Goal: Task Accomplishment & Management: Manage account settings

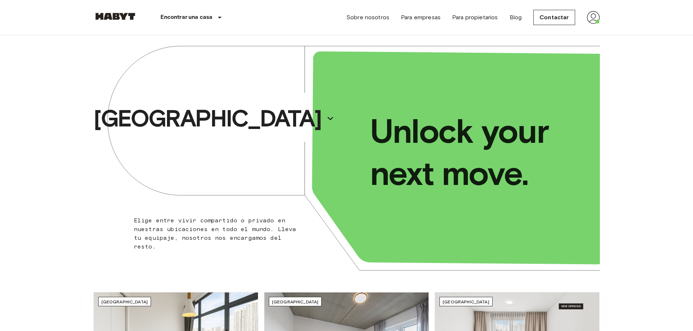
click at [596, 17] on img at bounding box center [593, 17] width 13 height 13
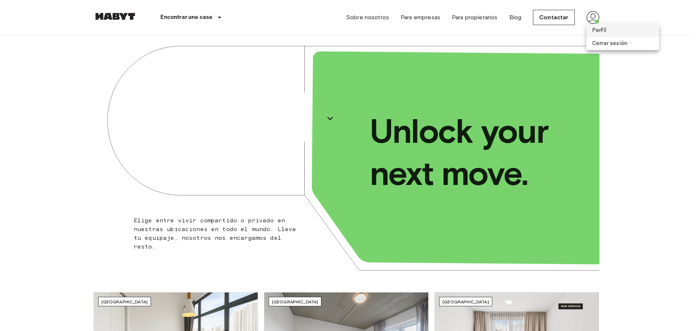
click at [605, 31] on li "Perfil" at bounding box center [623, 30] width 73 height 13
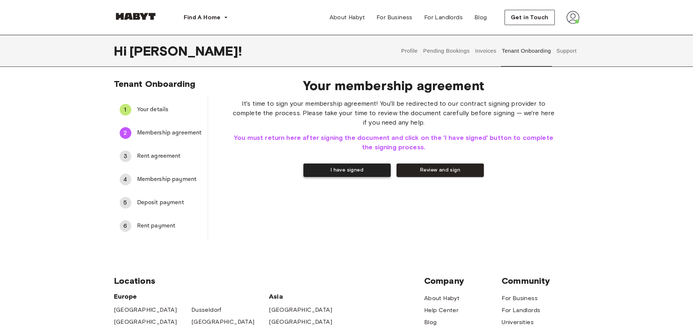
click at [349, 171] on button "I have signed" at bounding box center [346, 170] width 87 height 13
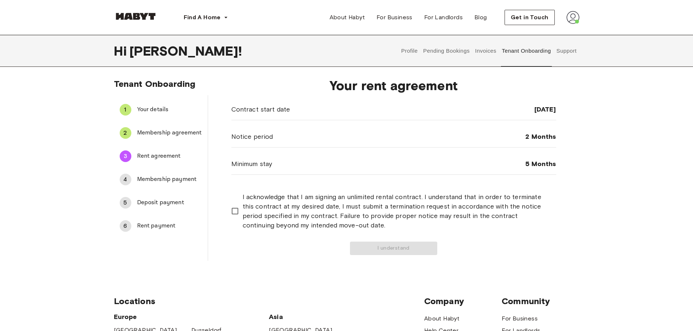
drag, startPoint x: 516, startPoint y: 110, endPoint x: 567, endPoint y: 110, distance: 50.5
click at [567, 110] on div "Your rent agreement Contract start date [DATE] Notice period 2 Months Minimum s…" at bounding box center [393, 166] width 371 height 189
click at [568, 110] on div "Your rent agreement Contract start date [DATE] Notice period 2 Months Minimum s…" at bounding box center [393, 166] width 371 height 189
drag, startPoint x: 518, startPoint y: 109, endPoint x: 580, endPoint y: 109, distance: 62.6
click at [580, 109] on div "Tenant Onboarding 1 Your details 2 Membership agreement 3 Rent agreement 4 Memb…" at bounding box center [347, 170] width 524 height 183
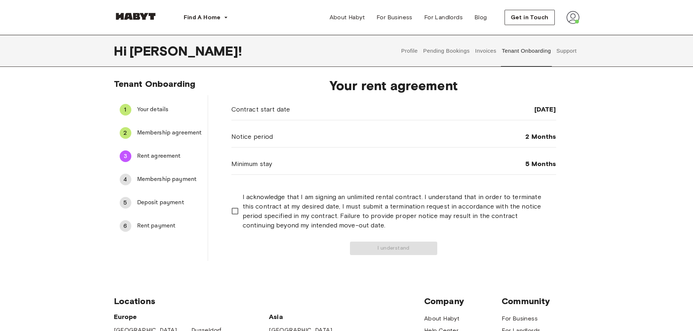
click at [589, 116] on div "Tenant Onboarding 1 Your details 2 Membership agreement 3 Rent agreement 4 Memb…" at bounding box center [347, 170] width 524 height 183
click at [398, 247] on button "I understand" at bounding box center [393, 248] width 87 height 13
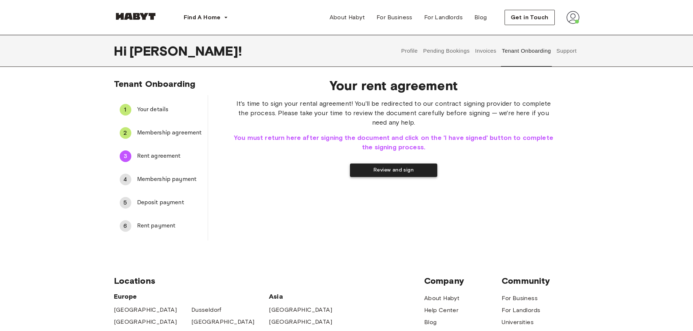
click at [402, 169] on button "Review and sign" at bounding box center [393, 170] width 87 height 13
click at [347, 171] on button "I have signed" at bounding box center [346, 170] width 87 height 13
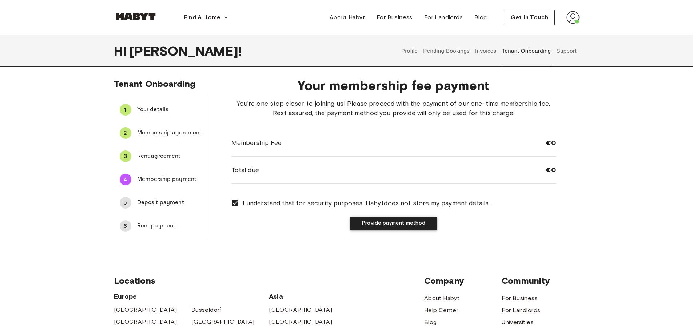
click at [393, 222] on button "Provide payment method" at bounding box center [393, 223] width 87 height 13
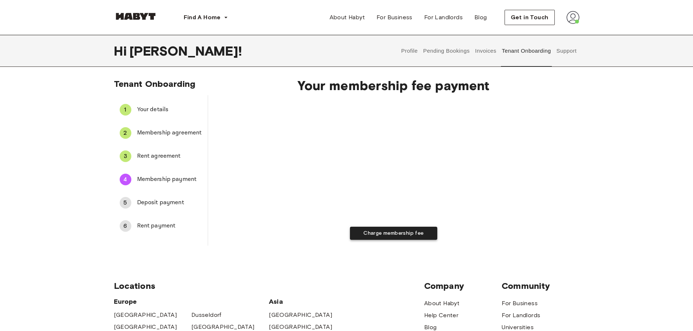
click at [390, 233] on button "Charge membership fee" at bounding box center [393, 233] width 87 height 13
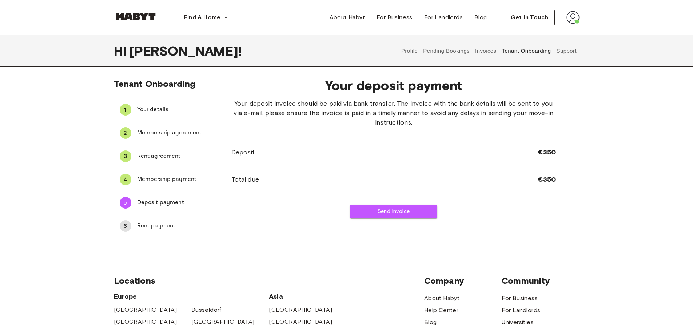
click at [135, 225] on div "6 Rent payment" at bounding box center [161, 225] width 94 height 17
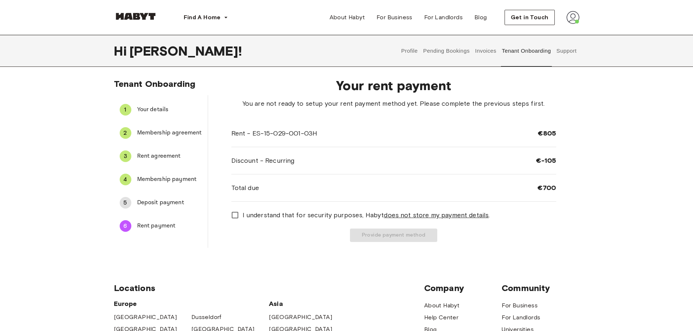
click at [169, 202] on span "Deposit payment" at bounding box center [169, 203] width 65 height 9
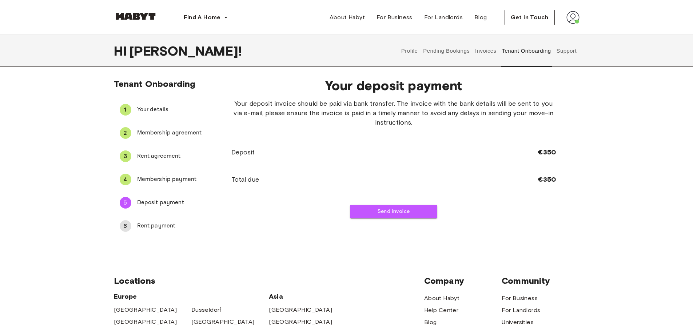
click at [169, 226] on span "Rent payment" at bounding box center [169, 226] width 65 height 9
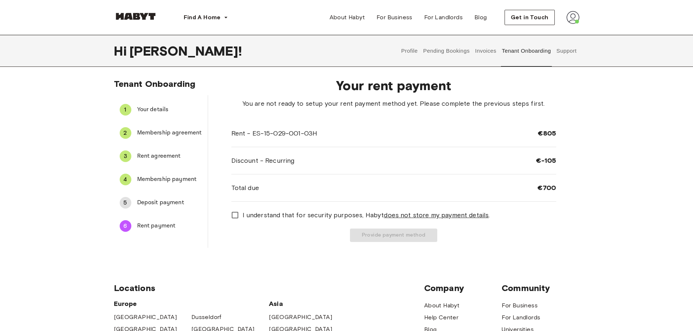
click at [163, 201] on span "Deposit payment" at bounding box center [169, 203] width 65 height 9
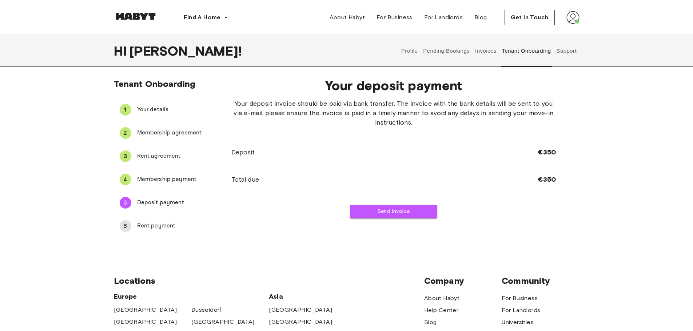
click at [148, 153] on span "Rent agreement" at bounding box center [169, 156] width 65 height 9
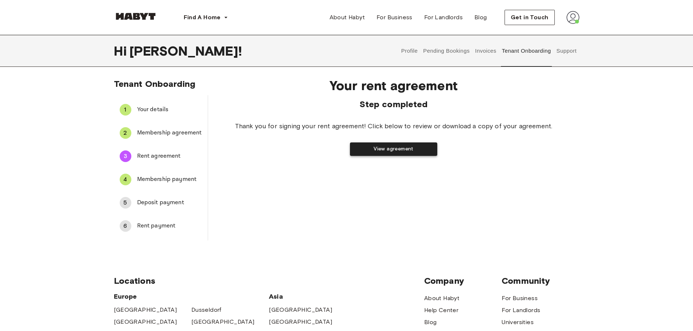
click at [405, 146] on button "View agreement" at bounding box center [393, 149] width 87 height 13
click at [167, 183] on span "Membership payment" at bounding box center [169, 179] width 65 height 9
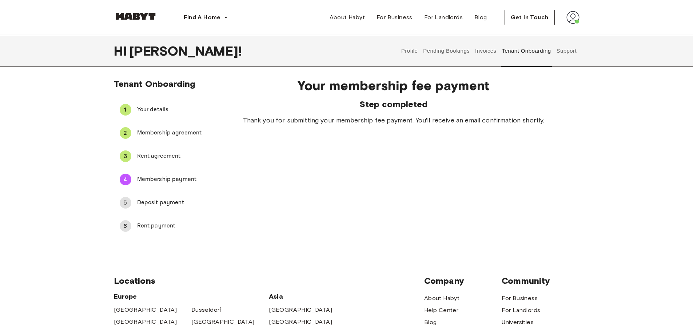
click at [155, 135] on span "Membership agreement" at bounding box center [169, 133] width 65 height 9
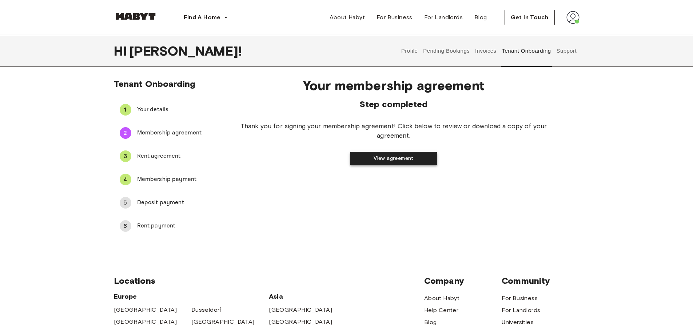
click at [389, 159] on button "View agreement" at bounding box center [393, 158] width 87 height 13
click at [165, 199] on span "Deposit payment" at bounding box center [169, 203] width 65 height 9
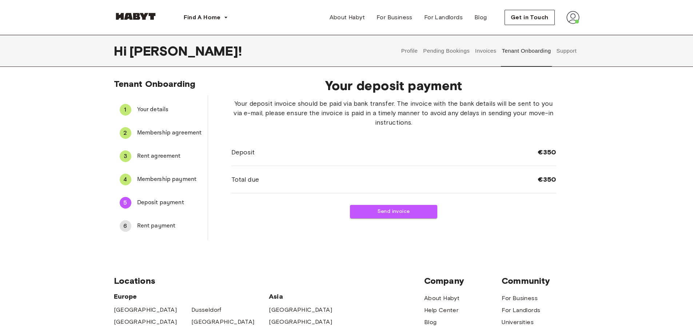
click at [573, 14] on img at bounding box center [572, 17] width 13 height 13
click at [551, 35] on span "Profile" at bounding box center [550, 34] width 18 height 9
